Goal: Task Accomplishment & Management: Manage account settings

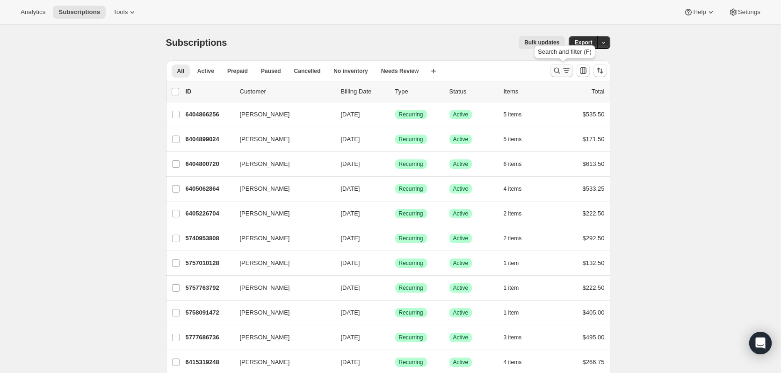
click at [565, 70] on icon "Search and filter results" at bounding box center [566, 70] width 9 height 9
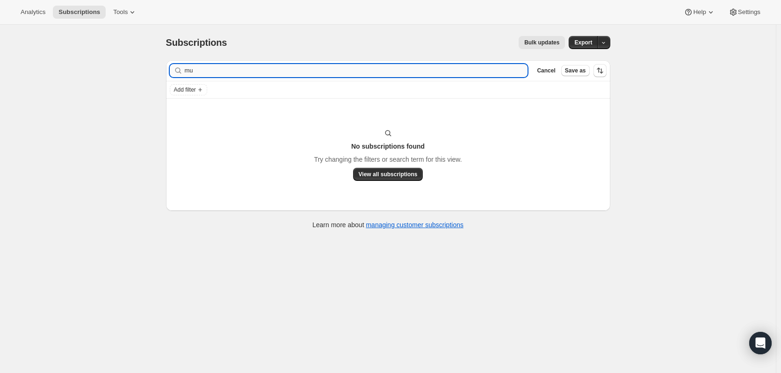
type input "m"
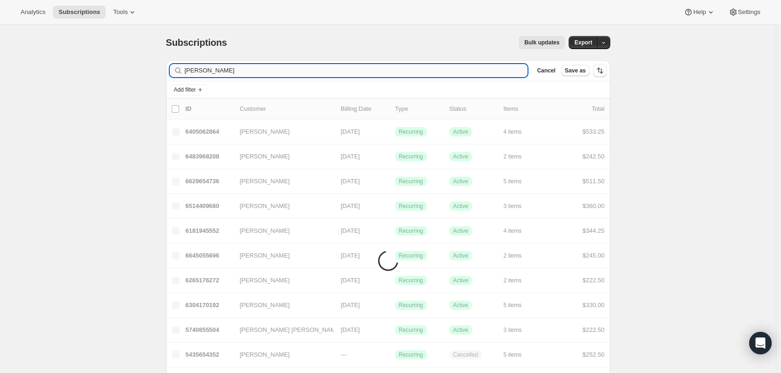
type input "john mur"
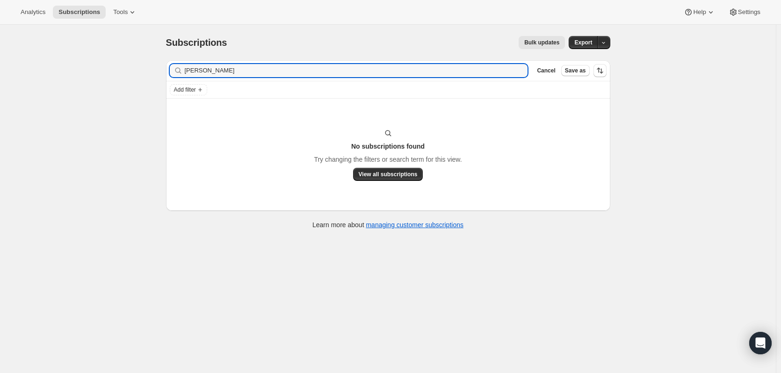
drag, startPoint x: 287, startPoint y: 72, endPoint x: 173, endPoint y: 80, distance: 114.9
click at [173, 80] on div "Filter subscribers john mur Clear Cancel Save as" at bounding box center [388, 70] width 444 height 21
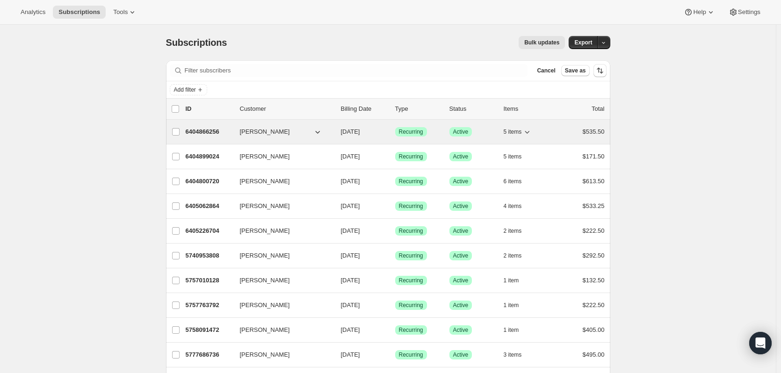
click at [532, 131] on icon "button" at bounding box center [526, 131] width 9 height 9
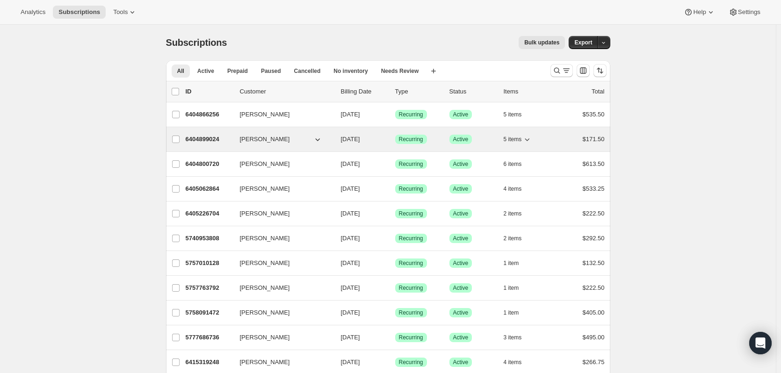
click at [532, 141] on icon "button" at bounding box center [526, 139] width 9 height 9
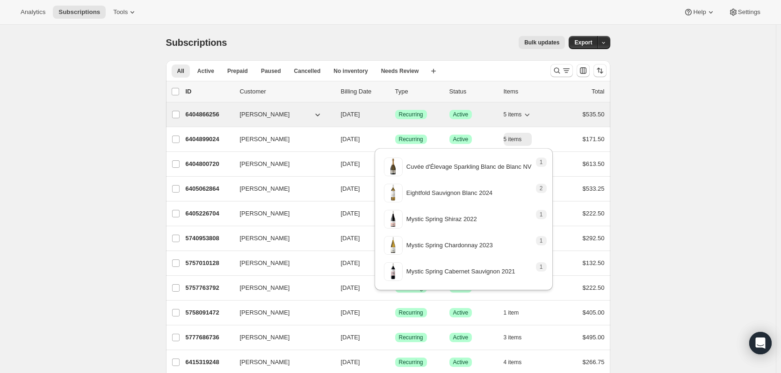
click at [530, 115] on icon "button" at bounding box center [526, 114] width 9 height 9
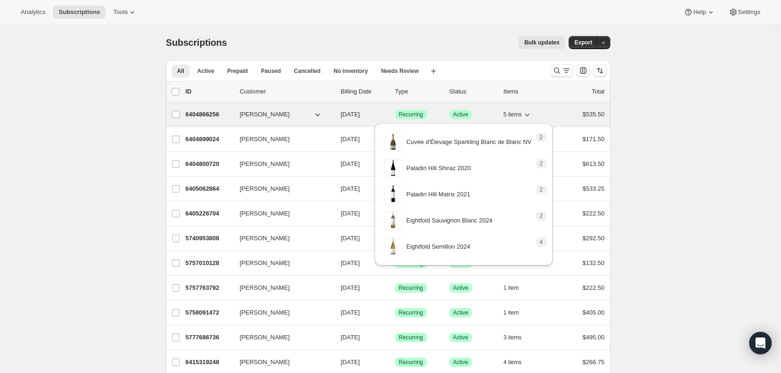
click at [530, 115] on icon "button" at bounding box center [526, 114] width 9 height 9
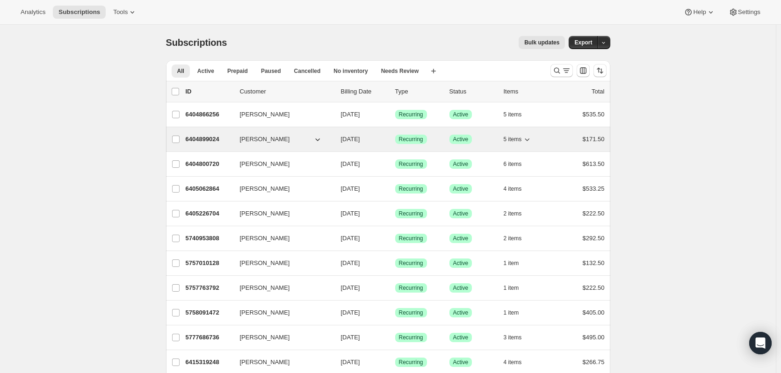
click at [532, 142] on icon "button" at bounding box center [526, 139] width 9 height 9
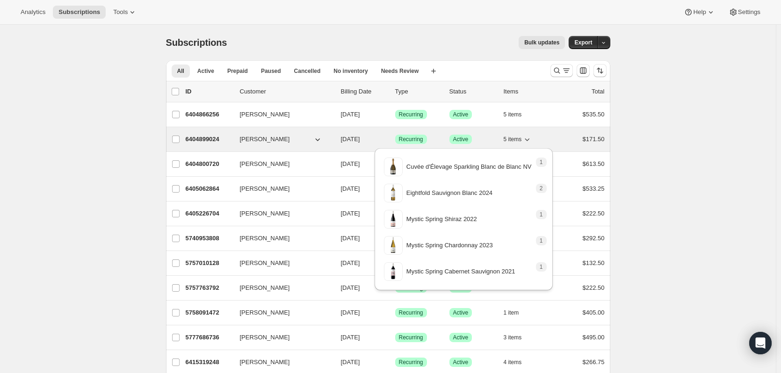
click at [531, 141] on icon "button" at bounding box center [526, 139] width 9 height 9
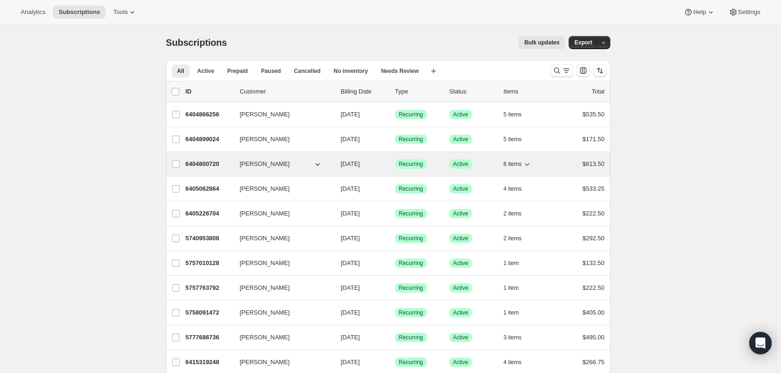
click at [527, 163] on icon "button" at bounding box center [526, 163] width 9 height 9
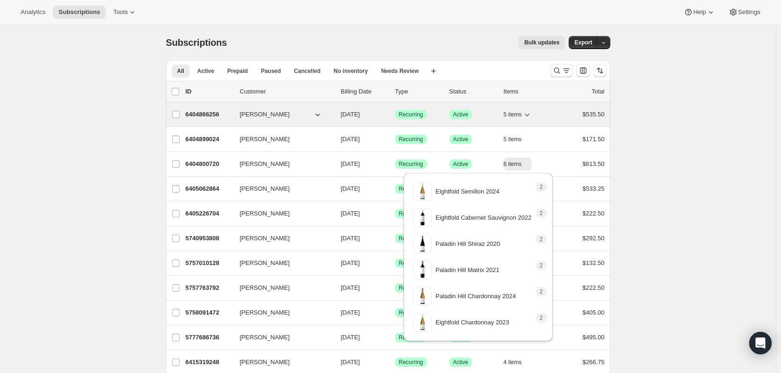
click at [531, 111] on icon "button" at bounding box center [526, 114] width 9 height 9
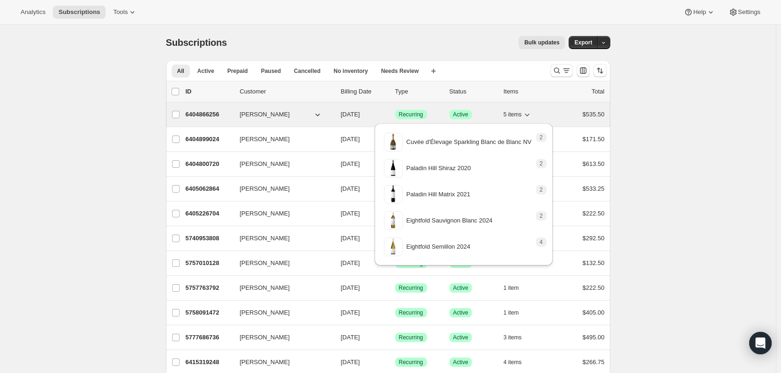
click at [530, 115] on icon "button" at bounding box center [526, 114] width 9 height 9
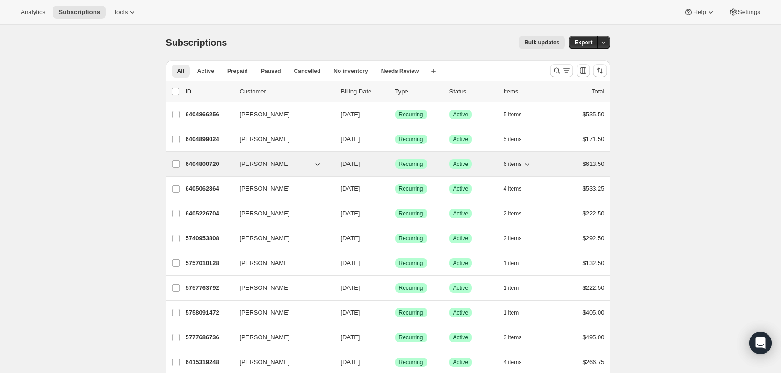
click at [532, 164] on icon "button" at bounding box center [526, 163] width 9 height 9
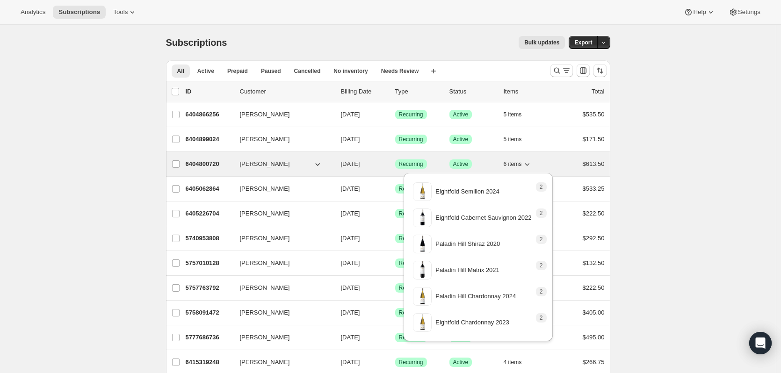
click at [532, 164] on icon "button" at bounding box center [526, 163] width 9 height 9
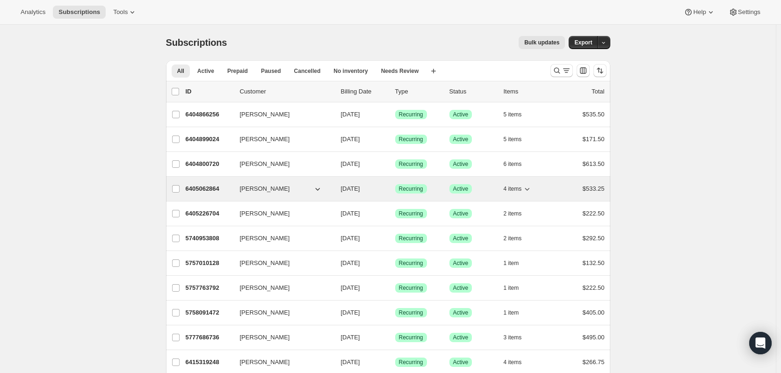
click at [531, 192] on icon "button" at bounding box center [526, 188] width 9 height 9
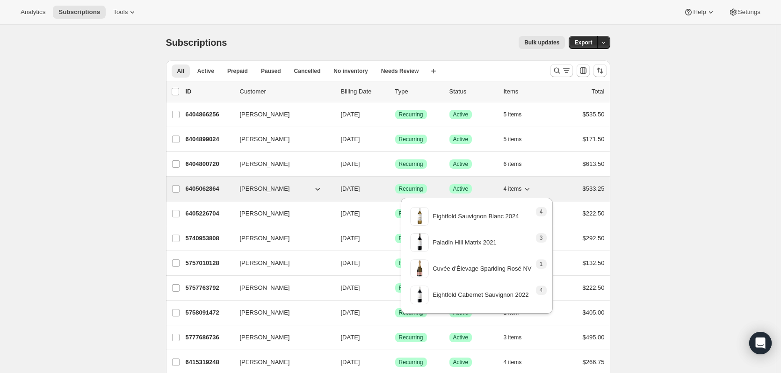
click at [531, 192] on icon "button" at bounding box center [526, 188] width 9 height 9
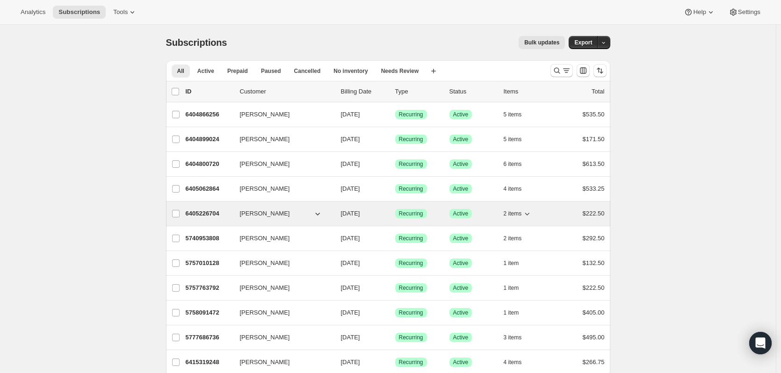
click at [530, 213] on icon "button" at bounding box center [526, 213] width 9 height 9
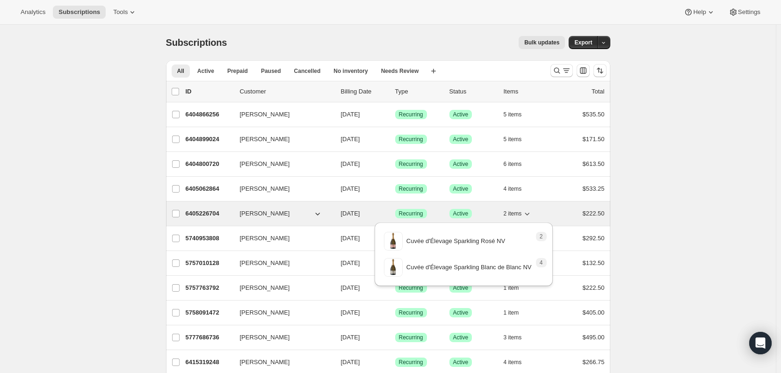
click at [530, 213] on icon "button" at bounding box center [526, 213] width 9 height 9
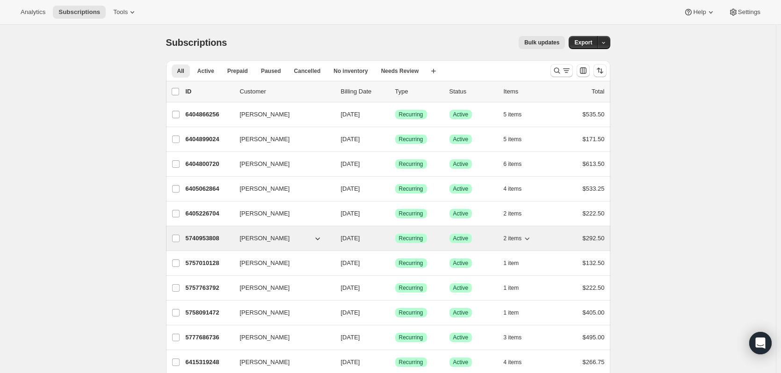
click at [528, 236] on icon "button" at bounding box center [526, 238] width 9 height 9
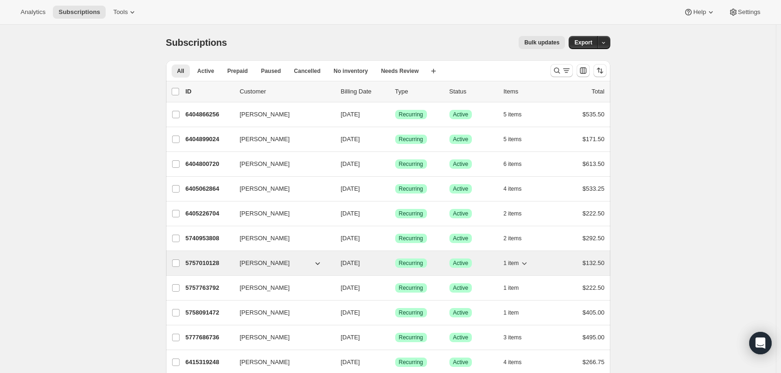
click at [527, 263] on icon "button" at bounding box center [524, 263] width 9 height 9
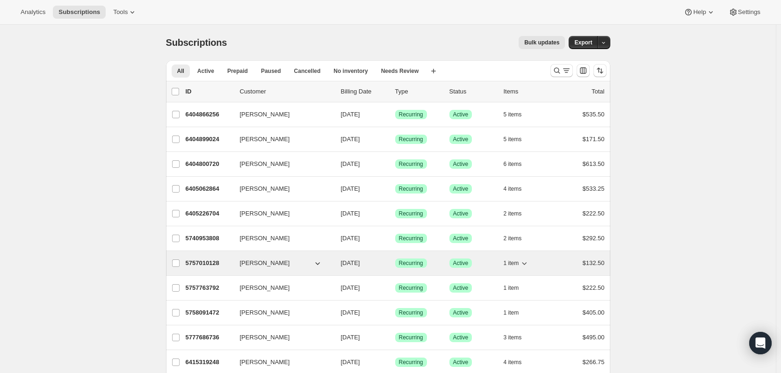
click at [528, 262] on icon "button" at bounding box center [524, 263] width 9 height 9
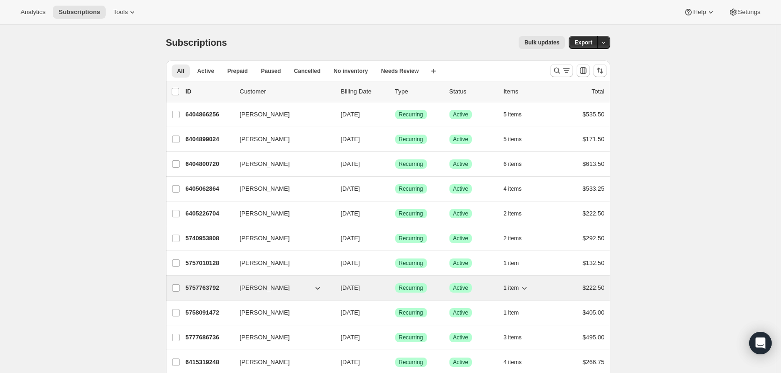
click at [528, 289] on icon "button" at bounding box center [524, 287] width 9 height 9
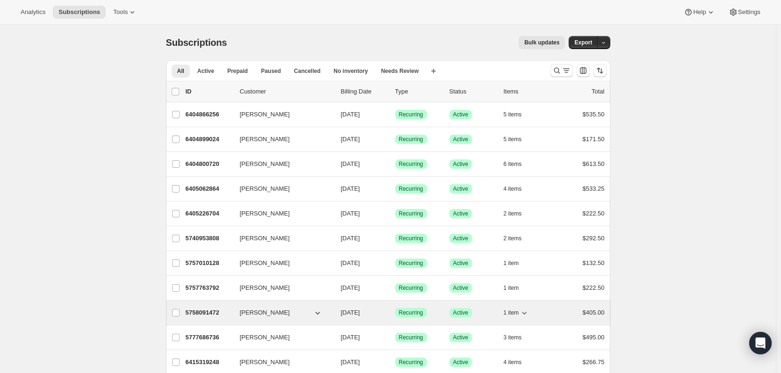
click at [526, 311] on icon "button" at bounding box center [524, 312] width 9 height 9
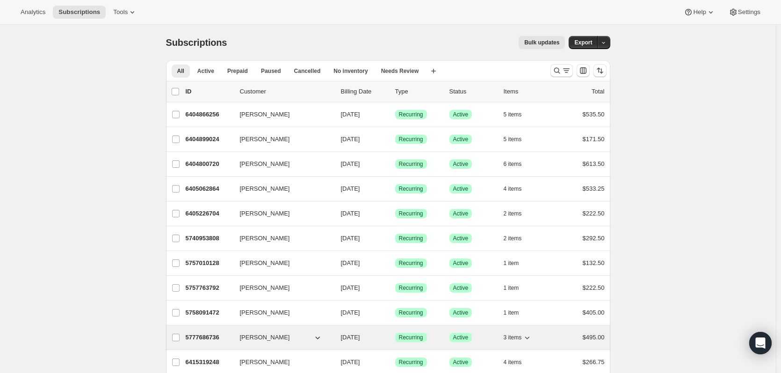
click at [528, 337] on icon "button" at bounding box center [527, 338] width 5 height 3
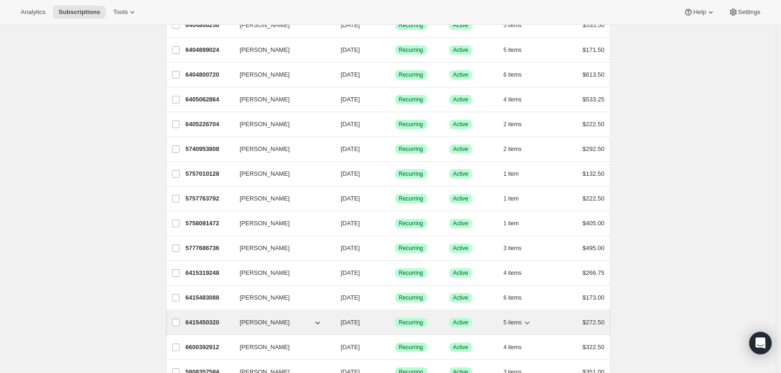
scroll to position [94, 0]
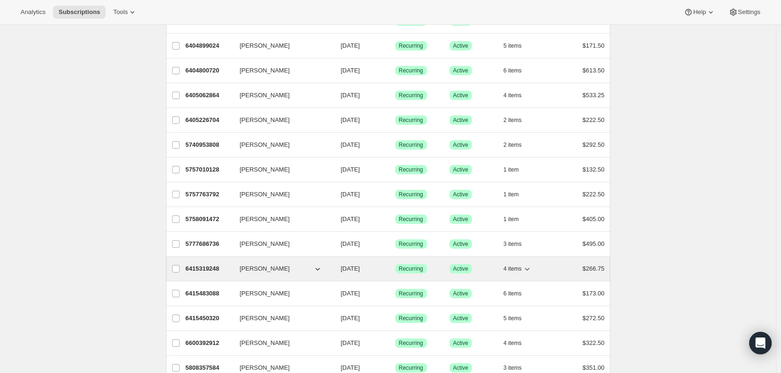
click at [530, 271] on icon "button" at bounding box center [526, 268] width 9 height 9
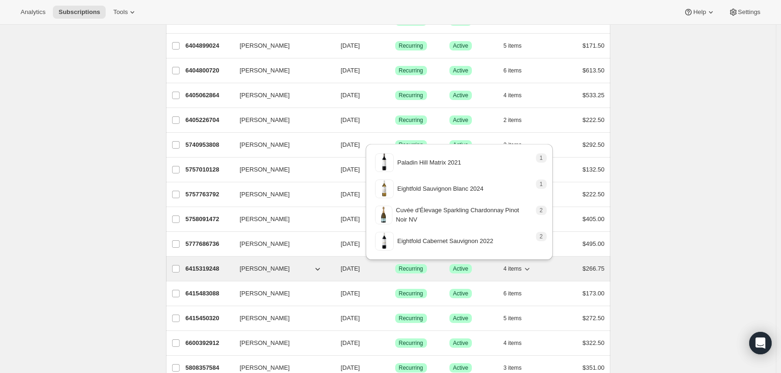
click at [530, 271] on icon "button" at bounding box center [526, 268] width 9 height 9
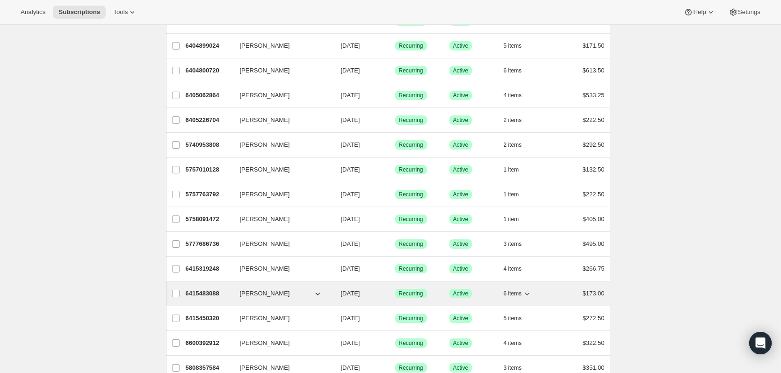
click at [529, 293] on icon "button" at bounding box center [526, 293] width 9 height 9
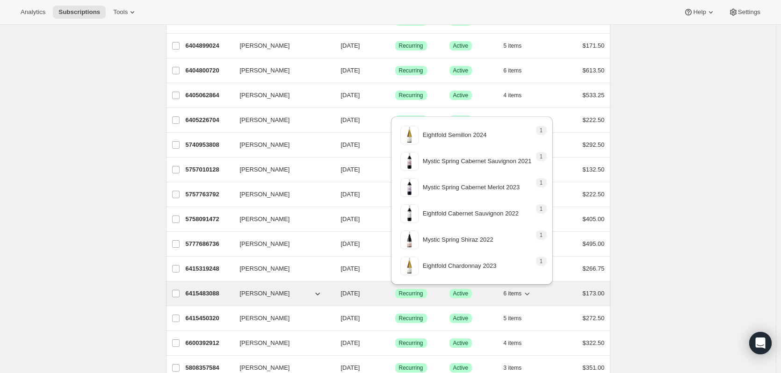
click at [529, 293] on icon "button" at bounding box center [526, 293] width 9 height 9
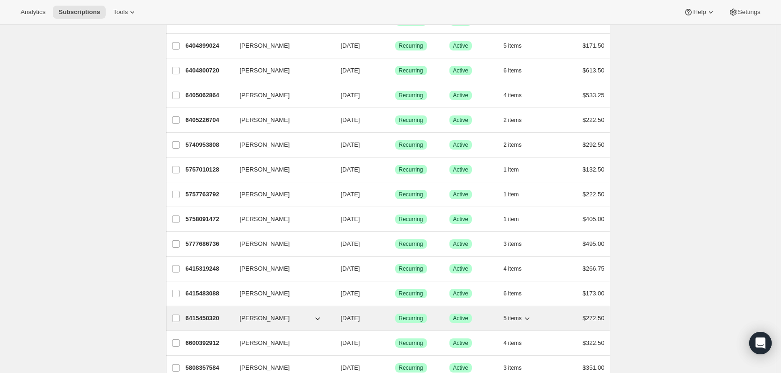
click at [529, 317] on icon "button" at bounding box center [526, 318] width 9 height 9
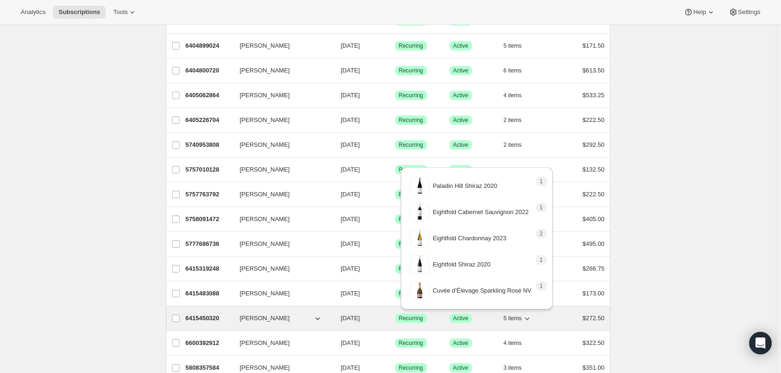
click at [530, 319] on icon "button" at bounding box center [526, 318] width 9 height 9
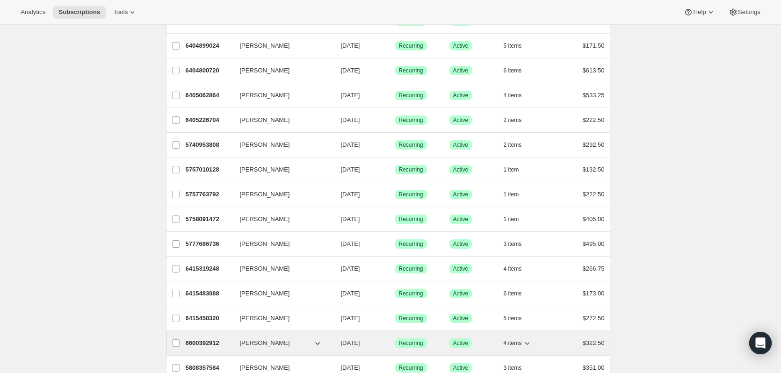
click at [530, 345] on icon "button" at bounding box center [526, 343] width 9 height 9
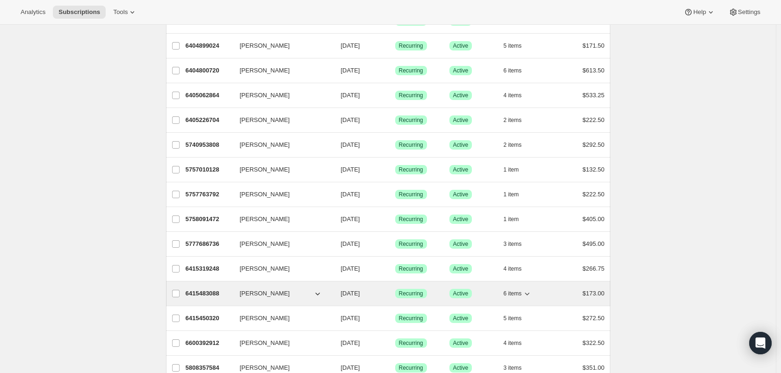
click at [530, 292] on icon "button" at bounding box center [526, 293] width 9 height 9
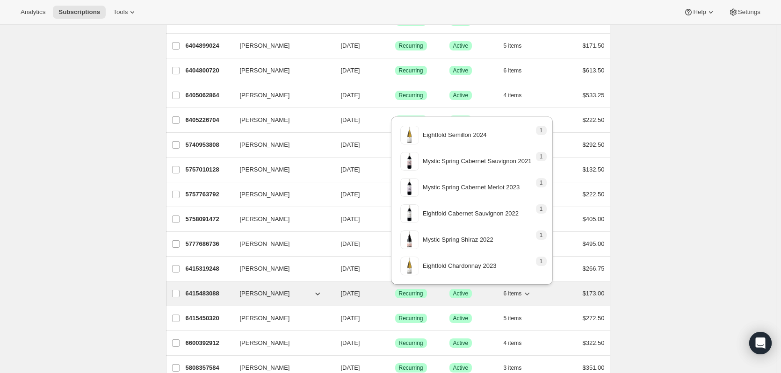
click at [530, 292] on icon "button" at bounding box center [526, 293] width 9 height 9
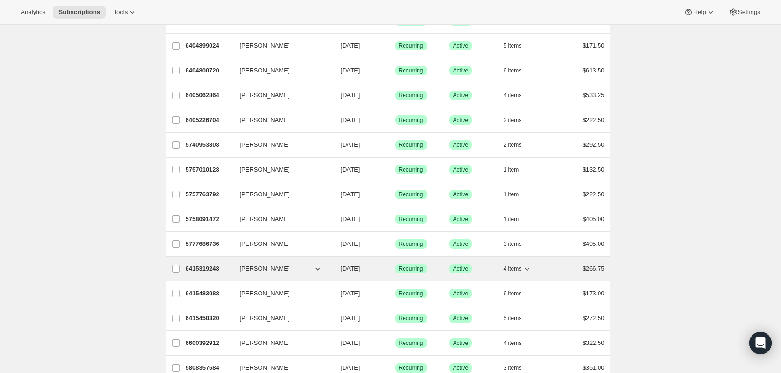
click at [532, 268] on icon "button" at bounding box center [526, 268] width 9 height 9
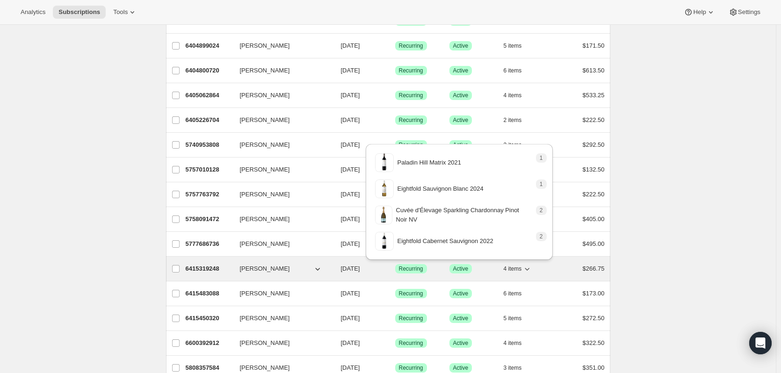
click at [531, 268] on icon "button" at bounding box center [526, 268] width 9 height 9
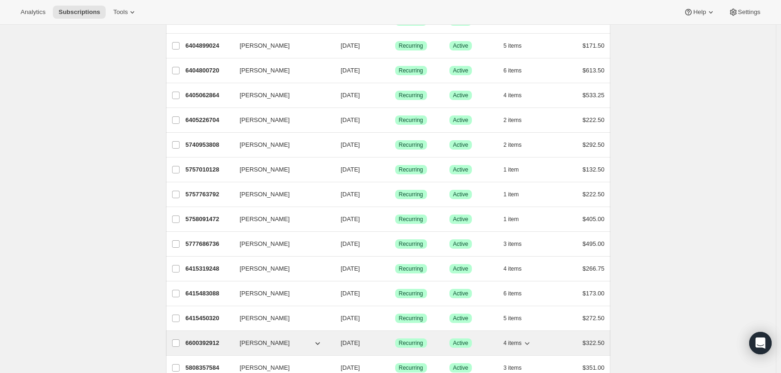
click at [529, 343] on icon "button" at bounding box center [526, 343] width 9 height 9
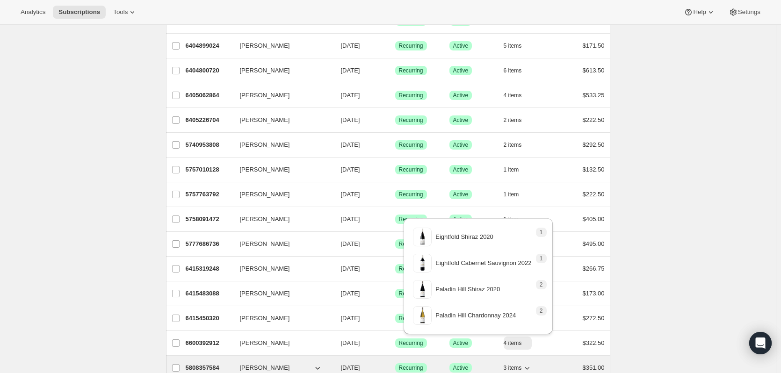
click at [530, 364] on icon "button" at bounding box center [526, 367] width 9 height 9
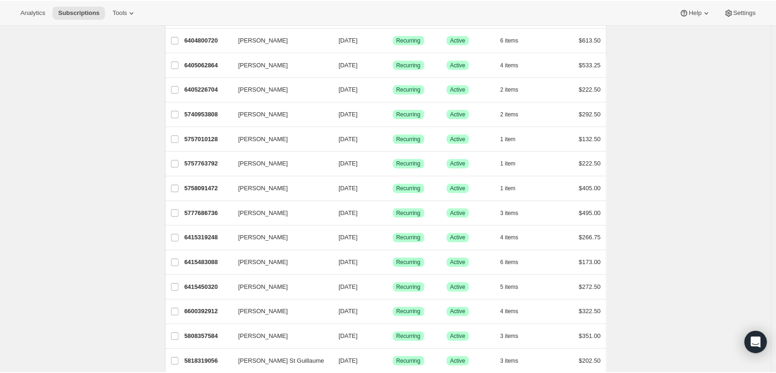
scroll to position [140, 0]
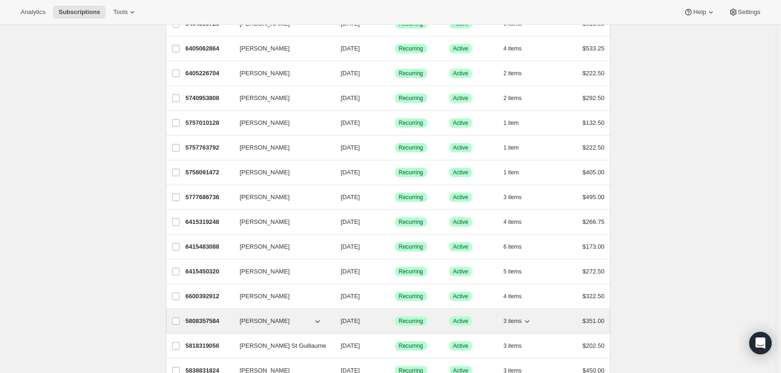
click at [531, 322] on icon "button" at bounding box center [526, 321] width 9 height 9
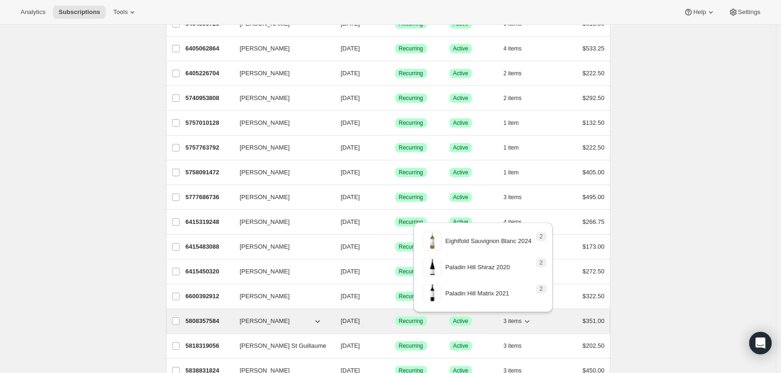
click at [531, 322] on icon "button" at bounding box center [526, 321] width 9 height 9
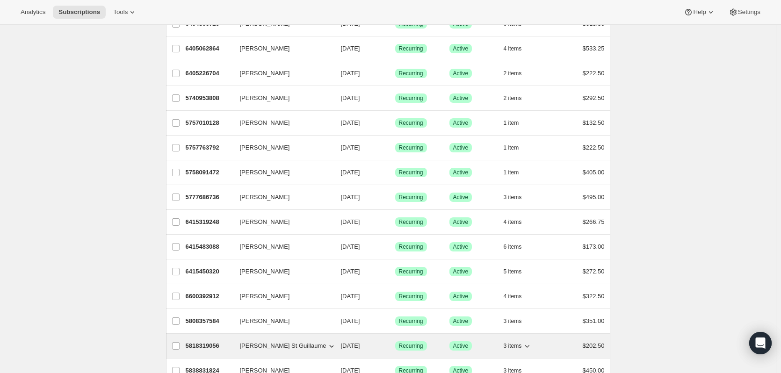
click at [529, 344] on icon "button" at bounding box center [526, 345] width 9 height 9
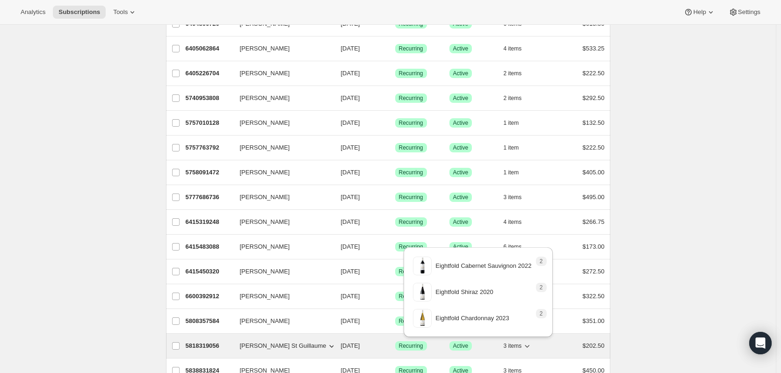
click at [529, 344] on icon "button" at bounding box center [526, 345] width 9 height 9
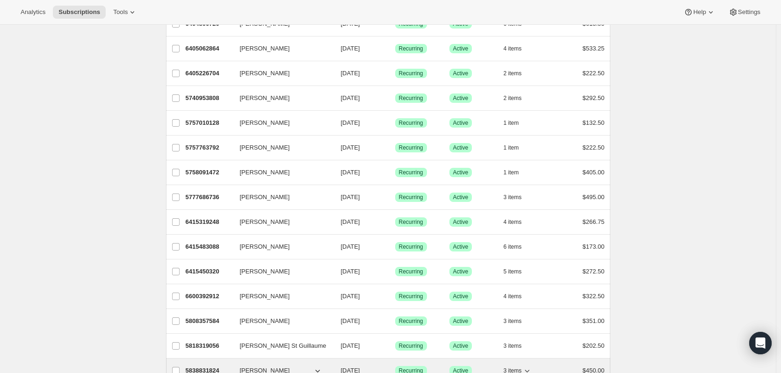
click at [528, 369] on icon "button" at bounding box center [526, 370] width 9 height 9
